Goal: Task Accomplishment & Management: Use online tool/utility

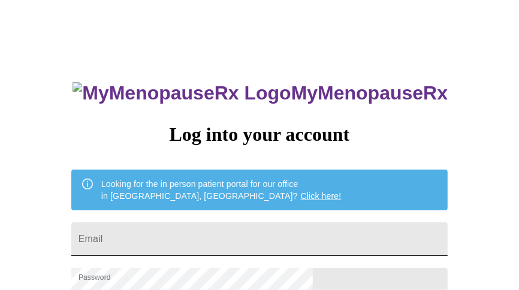
click at [281, 238] on input "Email" at bounding box center [259, 239] width 376 height 34
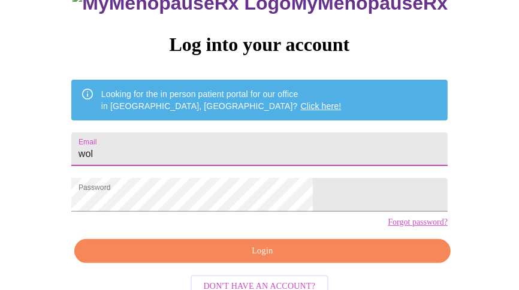
scroll to position [87, 0]
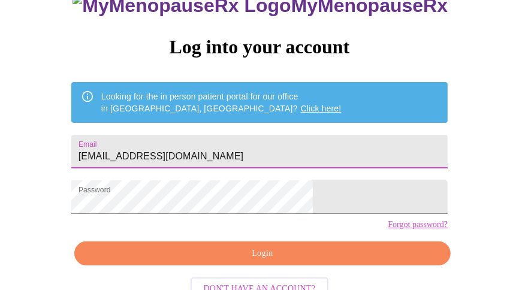
click at [243, 154] on input "[EMAIL_ADDRESS][DOMAIN_NAME]" at bounding box center [259, 152] width 376 height 34
type input "[EMAIL_ADDRESS][DOMAIN_NAME]"
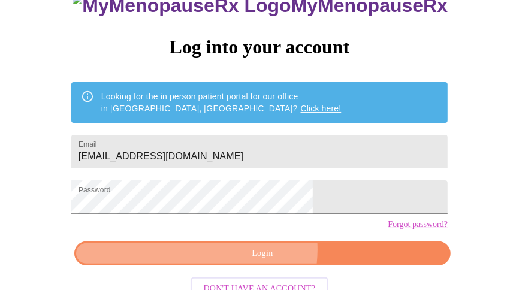
drag, startPoint x: 374, startPoint y: 184, endPoint x: 255, endPoint y: 271, distance: 147.4
click at [255, 261] on span "Login" at bounding box center [262, 253] width 349 height 15
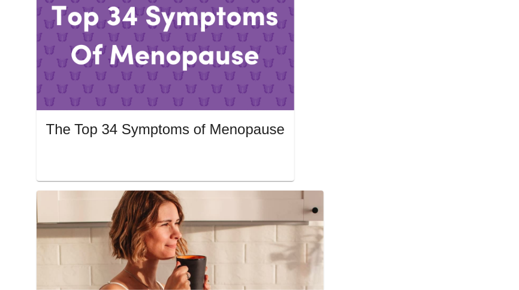
scroll to position [701, 0]
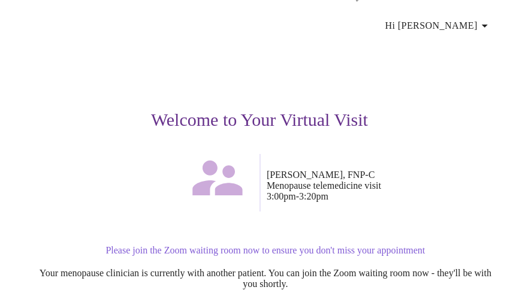
scroll to position [60, 0]
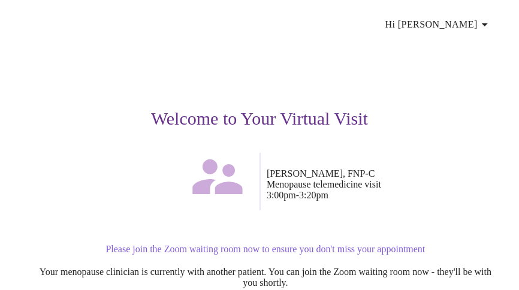
click at [404, 244] on p "Please join the Zoom waiting room now to ensure you don't miss your appointment" at bounding box center [265, 249] width 468 height 11
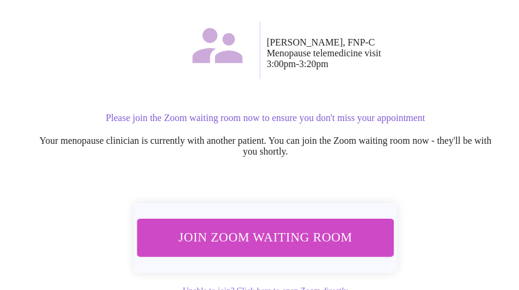
scroll to position [192, 0]
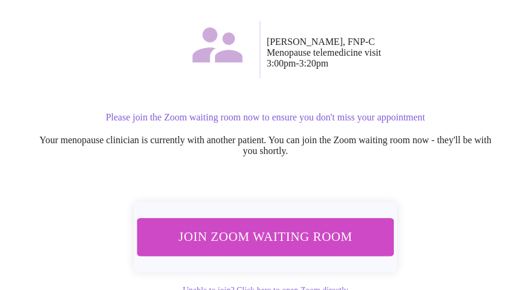
click at [371, 218] on button "Join Zoom Waiting Room" at bounding box center [265, 237] width 257 height 38
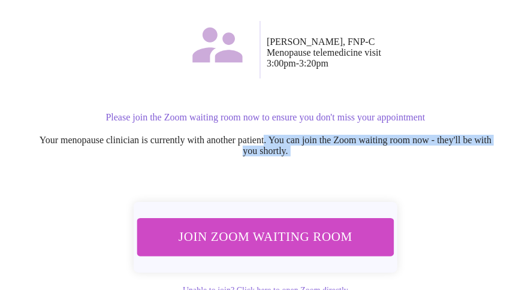
drag, startPoint x: 277, startPoint y: 95, endPoint x: 266, endPoint y: 211, distance: 116.7
click at [266, 211] on div "Welcome to Your Virtual Visit [PERSON_NAME], FNP-C Menopause telemedicine visit…" at bounding box center [259, 109] width 480 height 408
click at [266, 226] on span "Join Zoom Waiting Room" at bounding box center [265, 237] width 225 height 22
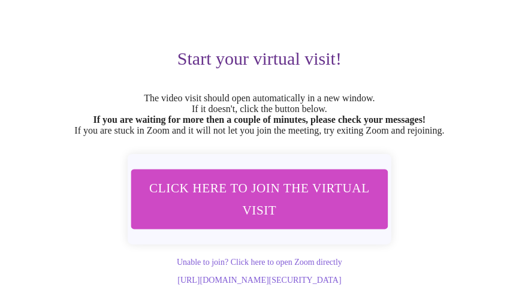
scroll to position [116, 0]
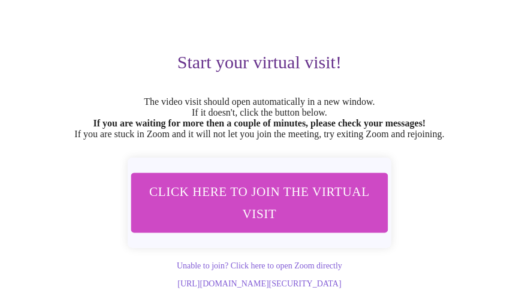
click at [281, 181] on span "Click here to join the virtual visit" at bounding box center [259, 203] width 225 height 44
click at [74, 278] on div "[URL][DOMAIN_NAME][SECURITY_DATA]" at bounding box center [259, 283] width 480 height 11
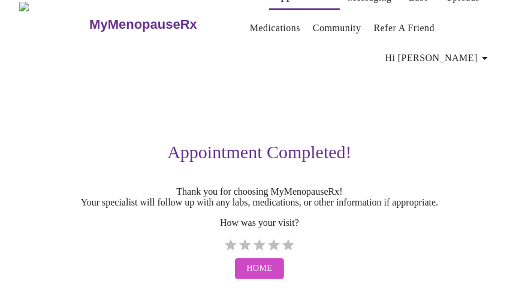
scroll to position [16, 0]
